Goal: Information Seeking & Learning: Learn about a topic

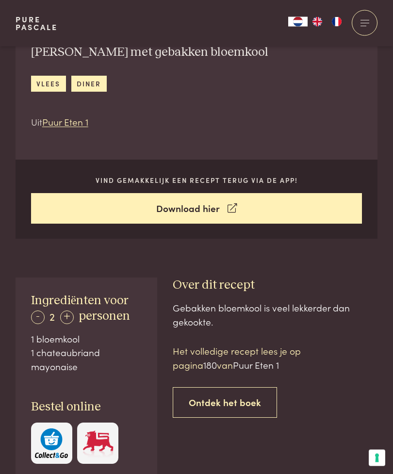
scroll to position [279, 0]
click at [228, 398] on link "Ontdek het boek" at bounding box center [225, 402] width 104 height 31
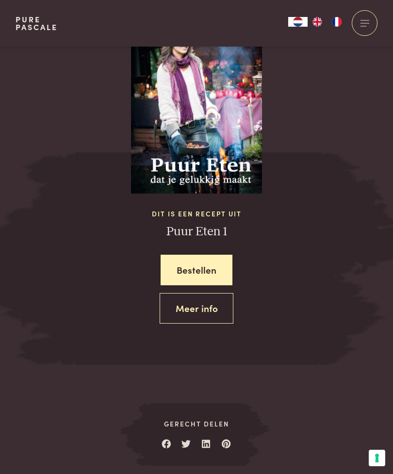
scroll to position [895, 0]
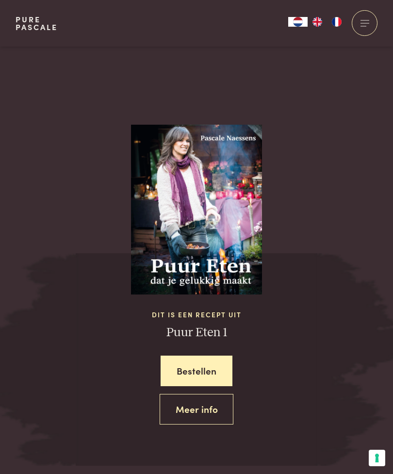
scroll to position [793, 0]
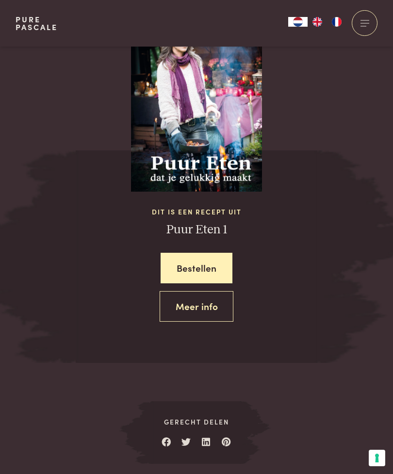
scroll to position [895, 0]
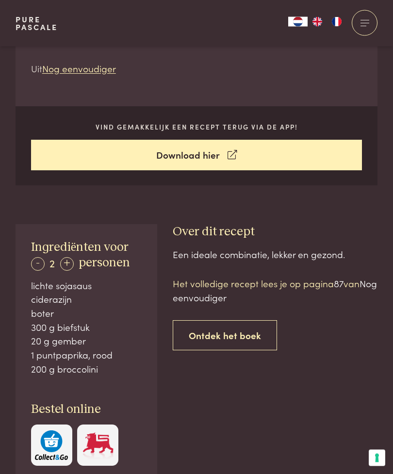
scroll to position [336, 0]
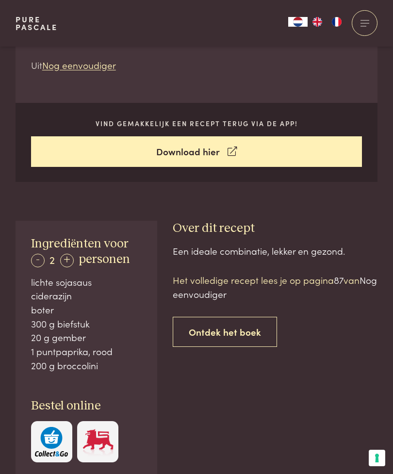
click at [226, 325] on link "Ontdek het boek" at bounding box center [225, 331] width 104 height 31
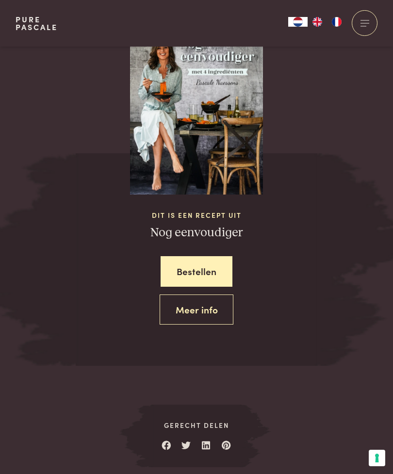
scroll to position [949, 0]
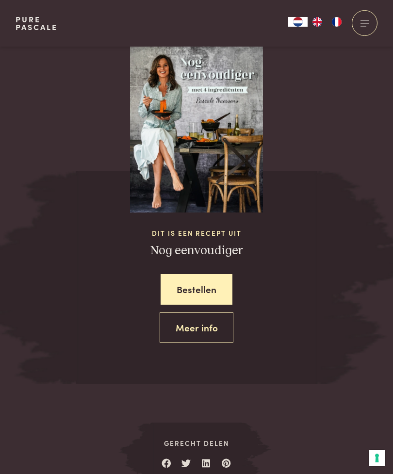
scroll to position [929, 0]
